Goal: Find specific page/section: Find specific page/section

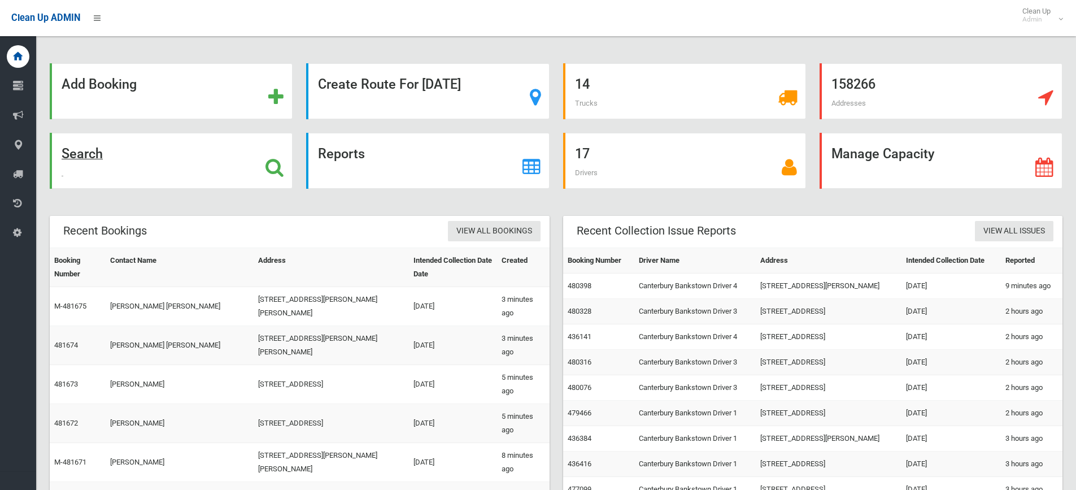
click at [264, 157] on div "Search" at bounding box center [171, 161] width 243 height 56
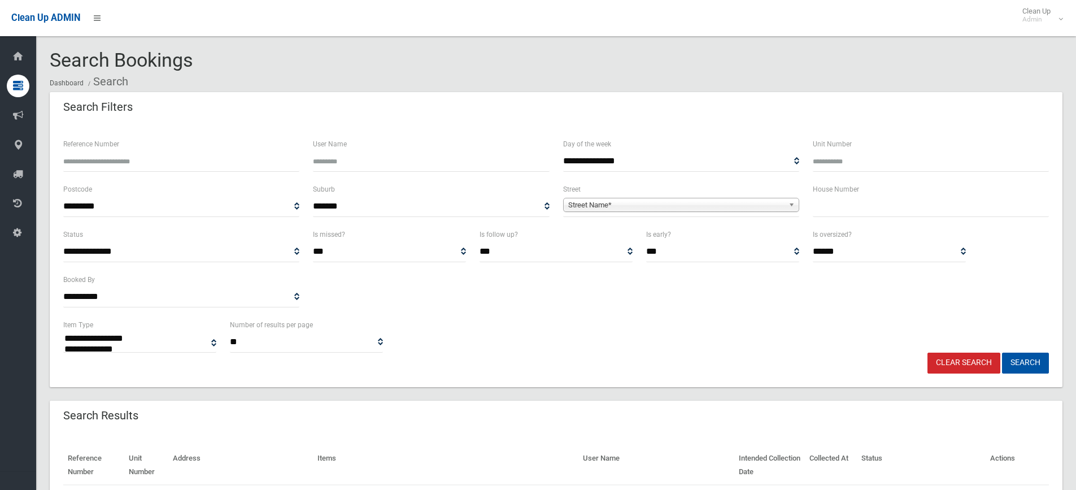
select select
click at [849, 206] on input "text" at bounding box center [931, 206] width 236 height 21
type input "*"
click at [792, 202] on b at bounding box center [793, 204] width 10 height 13
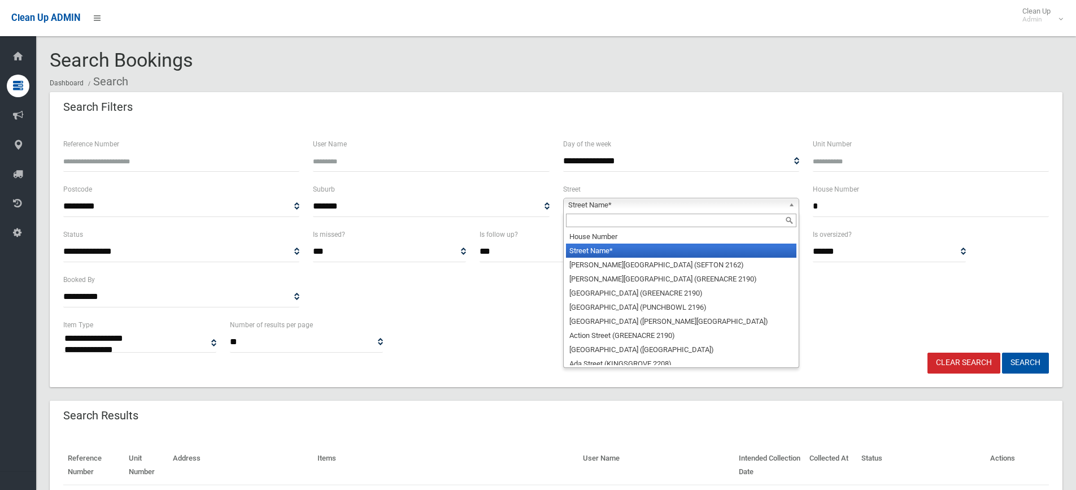
click at [706, 219] on input "text" at bounding box center [681, 220] width 230 height 14
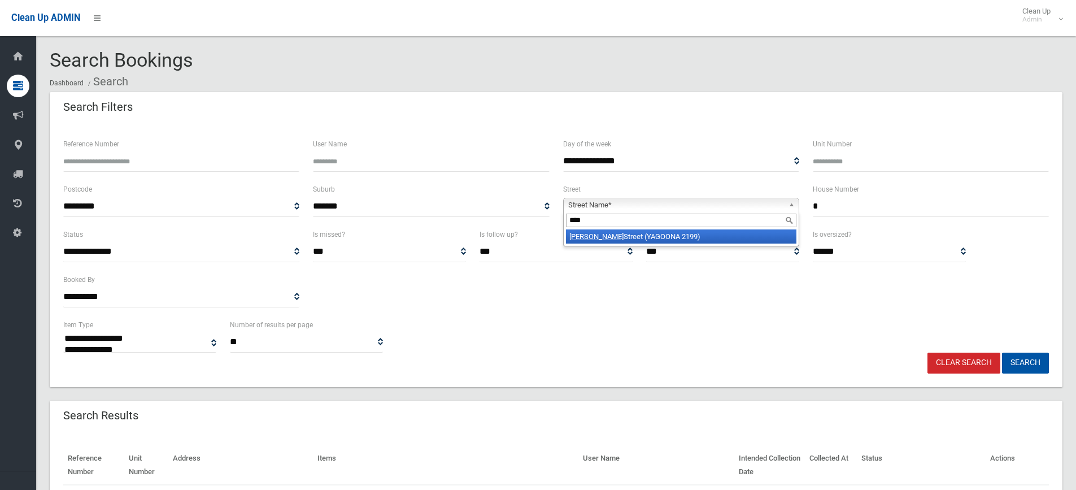
type input "****"
click at [705, 234] on li "[PERSON_NAME] (YAGOONA 2199)" at bounding box center [681, 236] width 230 height 14
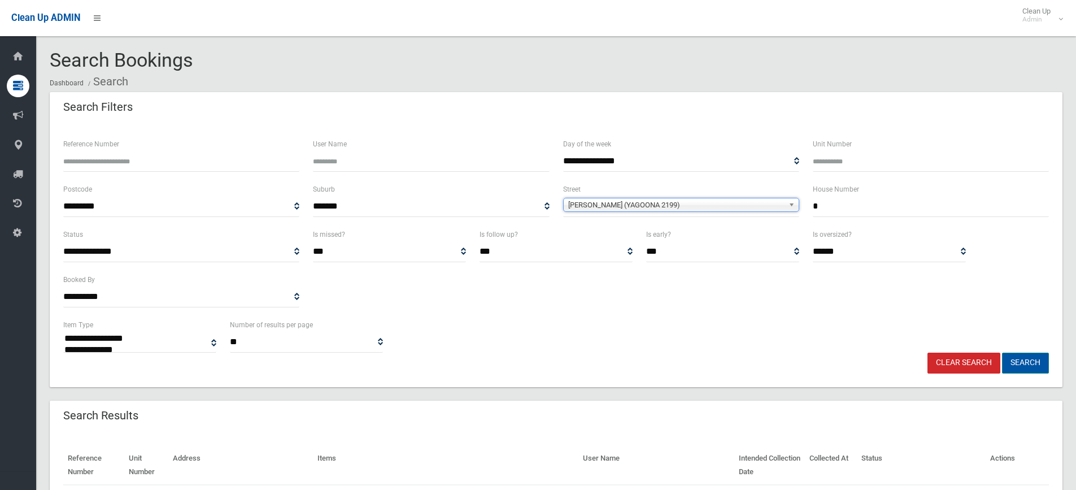
click at [1033, 365] on button "Search" at bounding box center [1025, 362] width 47 height 21
select select
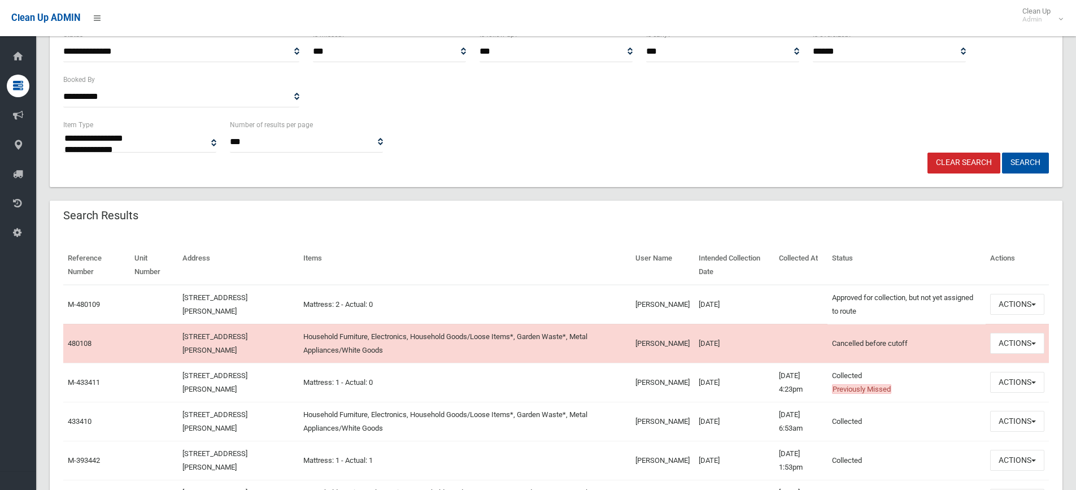
scroll to position [205, 0]
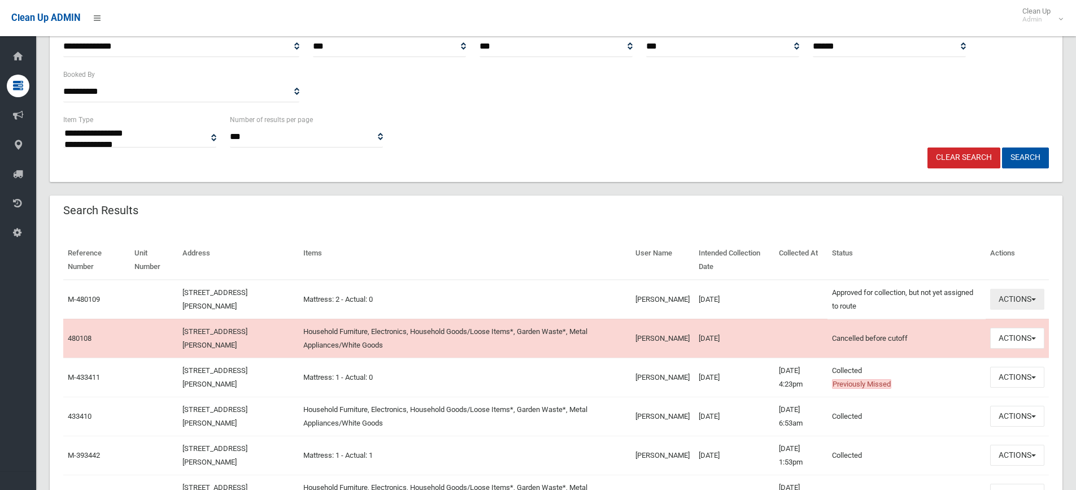
click at [1029, 296] on button "Actions" at bounding box center [1017, 299] width 54 height 21
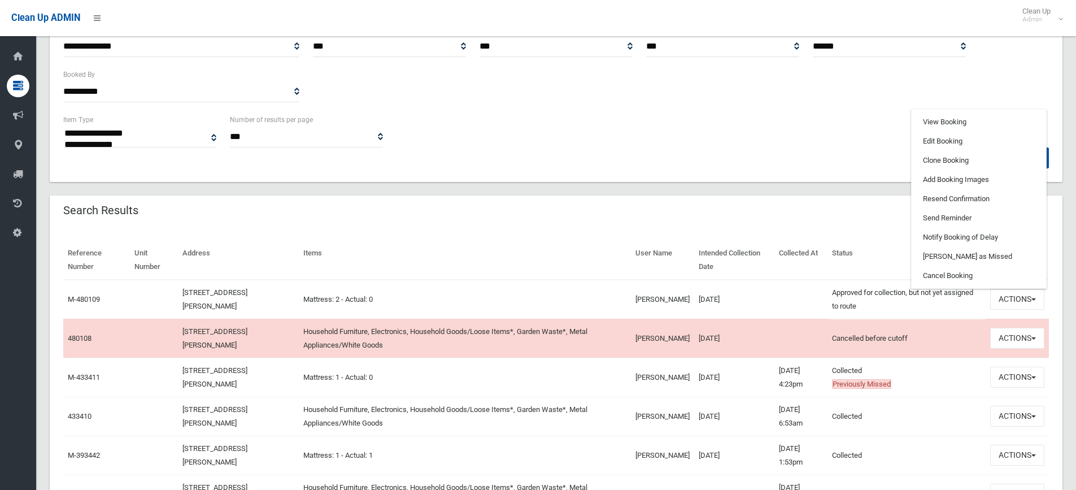
click at [658, 121] on div "**********" at bounding box center [555, 130] width 999 height 34
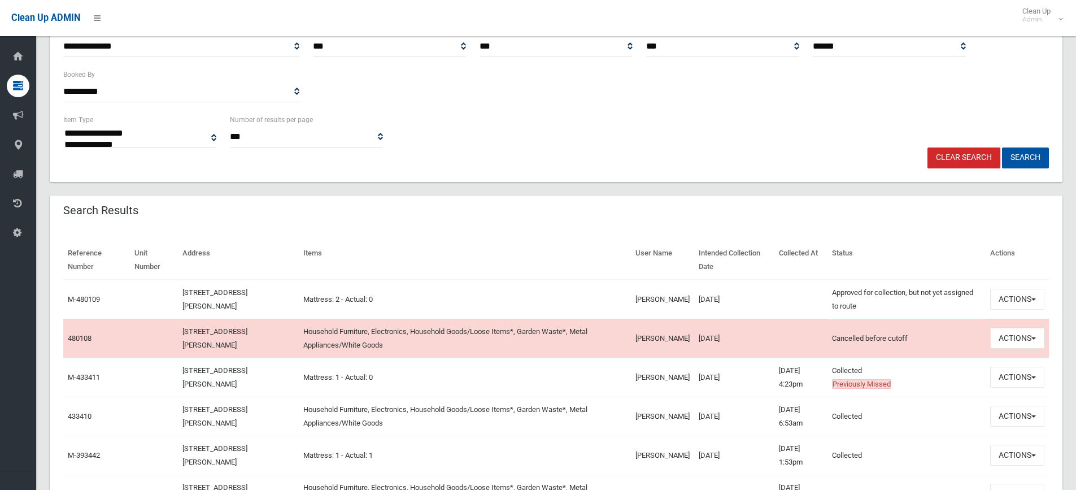
click at [820, 210] on div "Search Results" at bounding box center [556, 211] width 1012 height 32
